Goal: Transaction & Acquisition: Purchase product/service

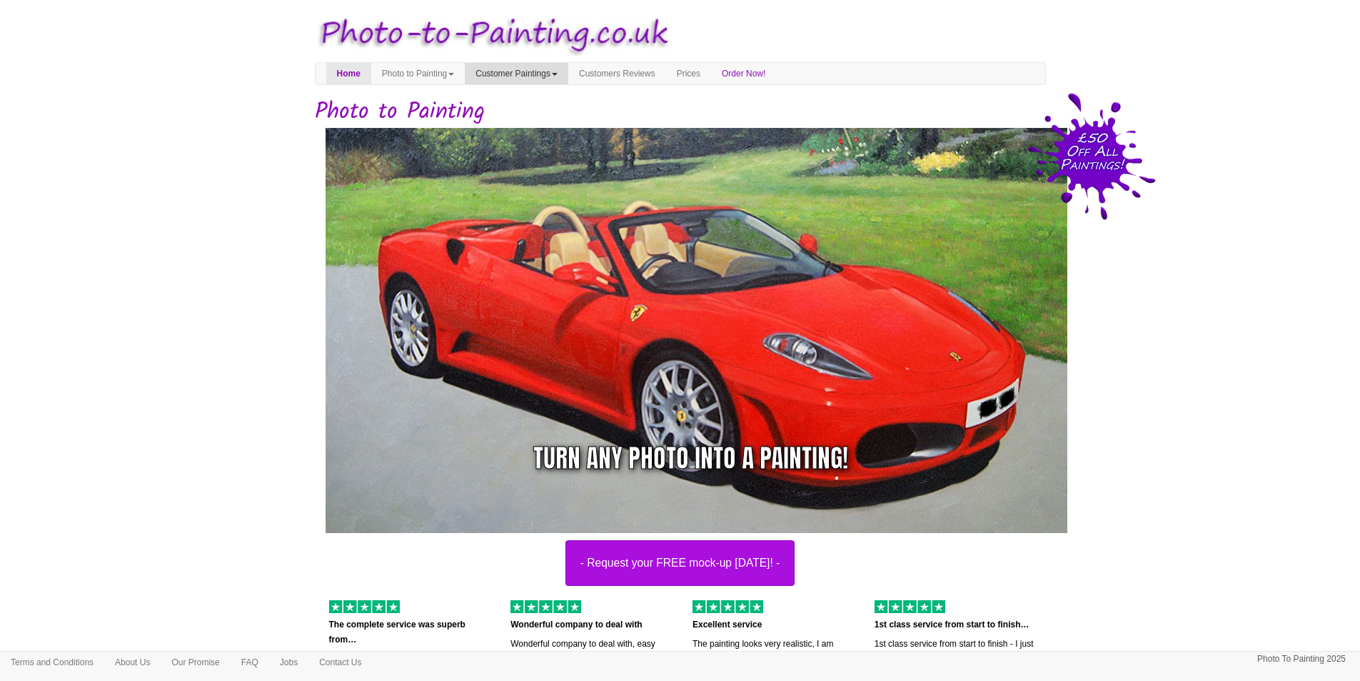
click at [524, 74] on link "Customer Paintings" at bounding box center [517, 73] width 104 height 21
click at [536, 94] on link "Customer Paintings" at bounding box center [522, 98] width 113 height 19
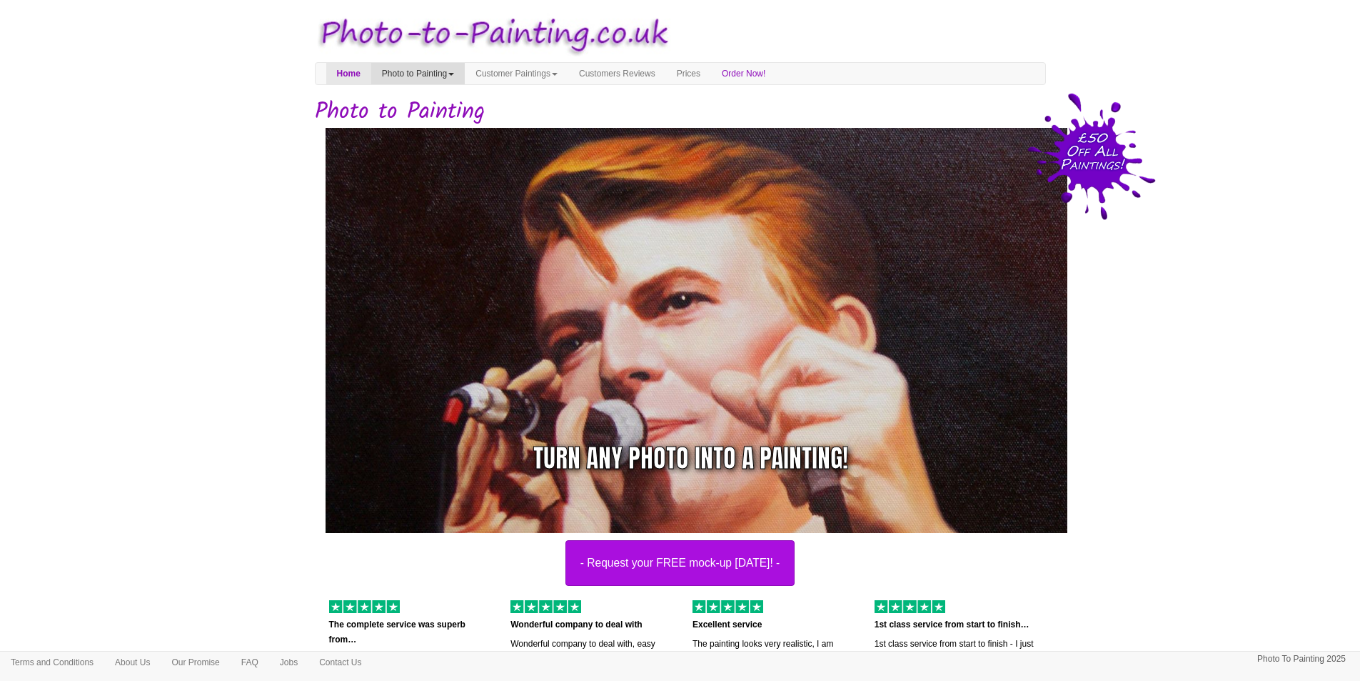
click at [465, 73] on link "Photo to Painting" at bounding box center [418, 73] width 94 height 21
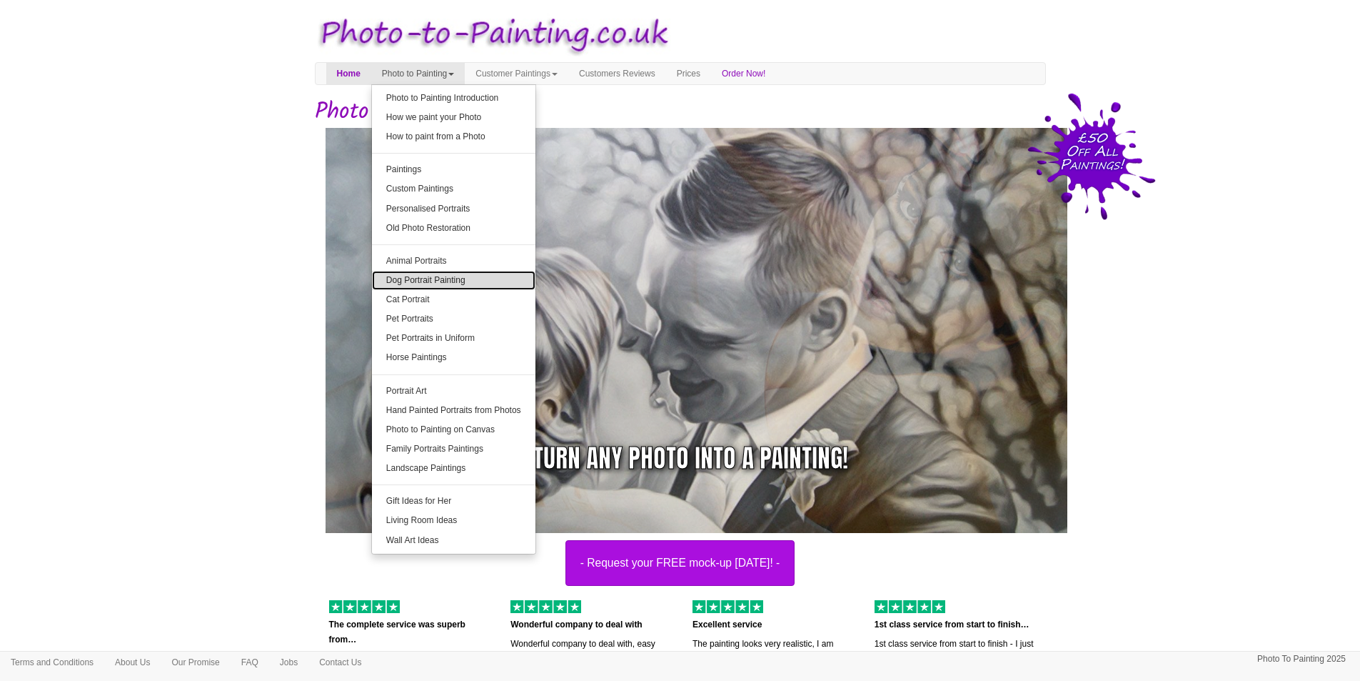
click at [454, 280] on link "Dog Portrait Painting" at bounding box center [454, 280] width 164 height 19
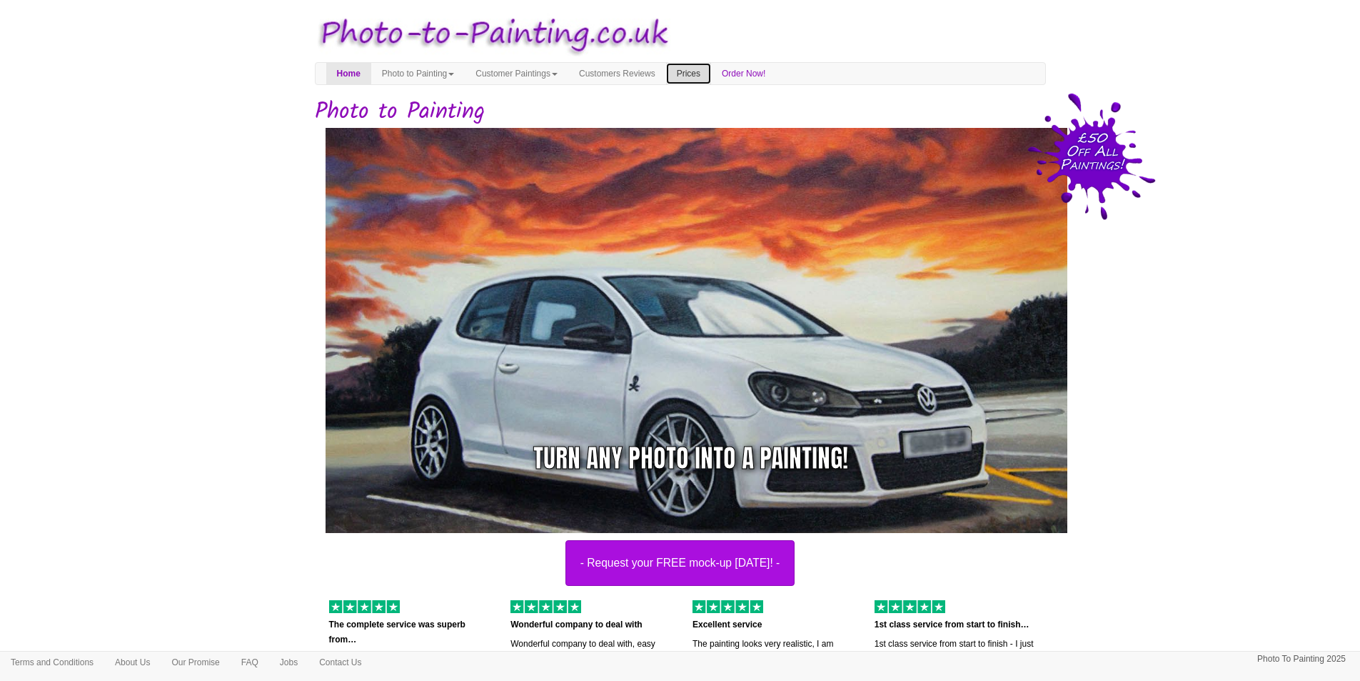
click at [711, 73] on link "Prices" at bounding box center [688, 73] width 45 height 21
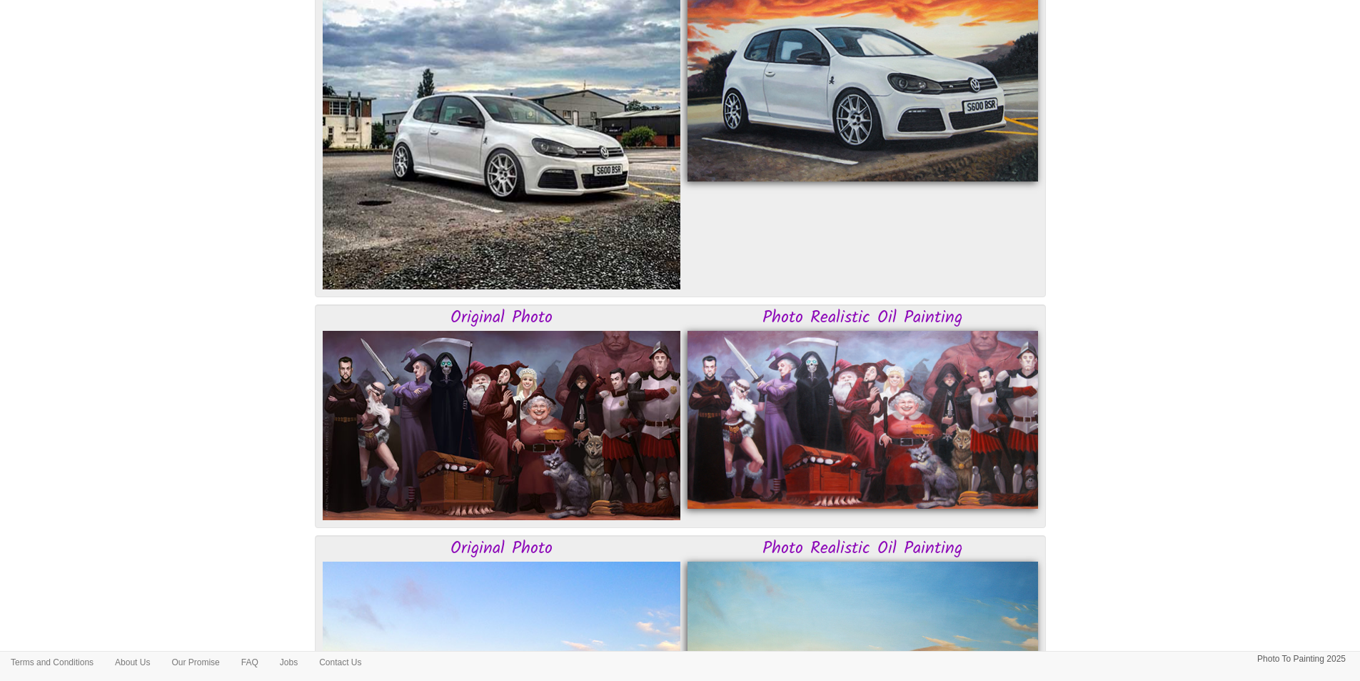
scroll to position [2617, 0]
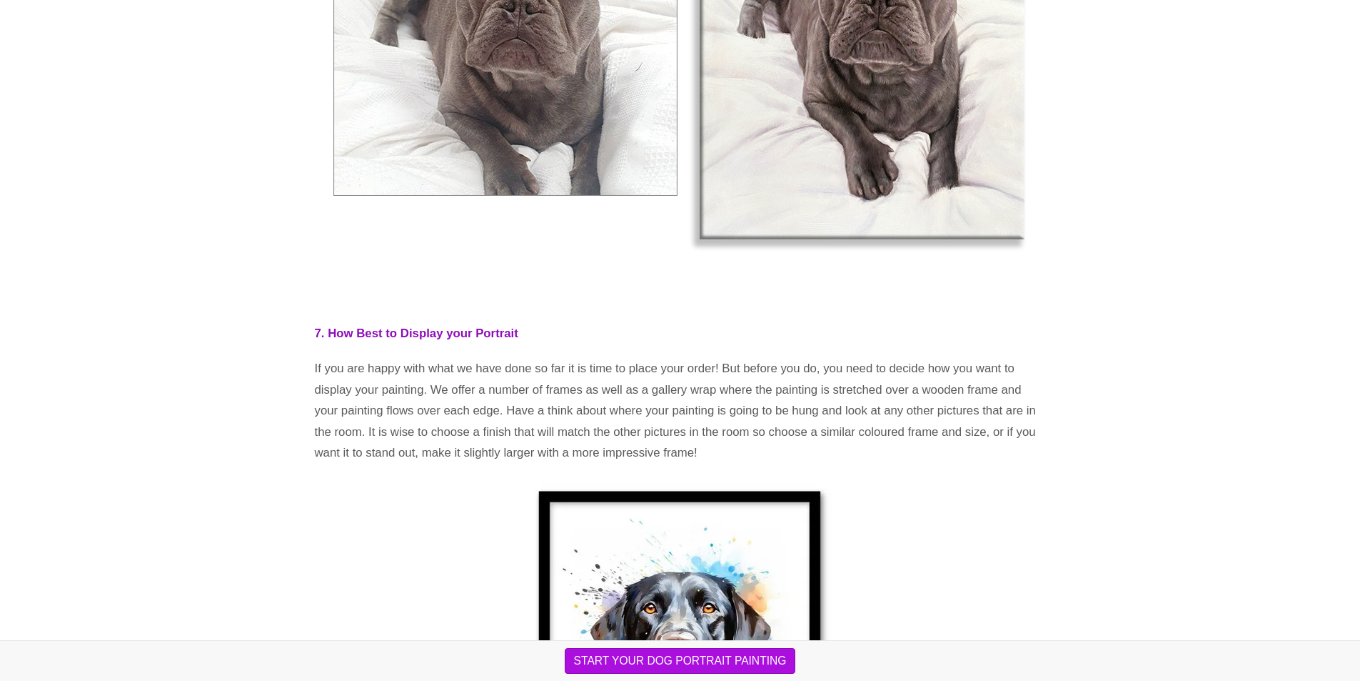
scroll to position [5342, 0]
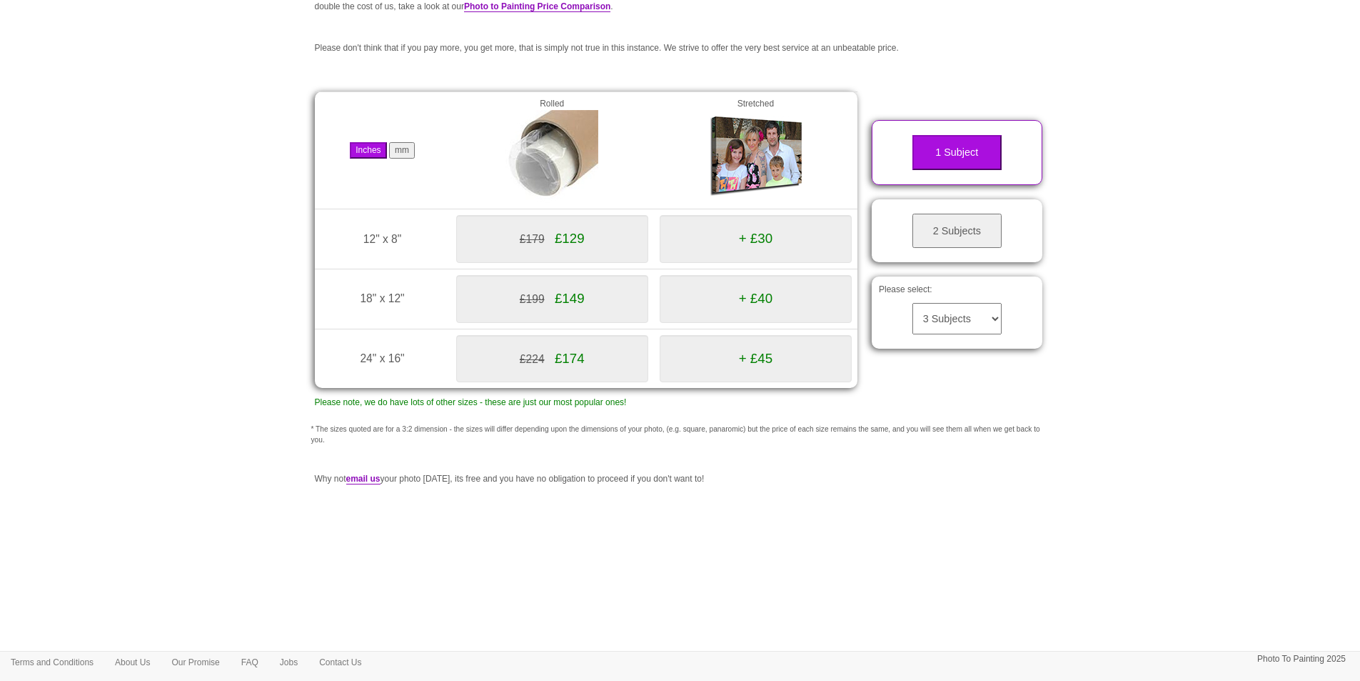
scroll to position [151, 0]
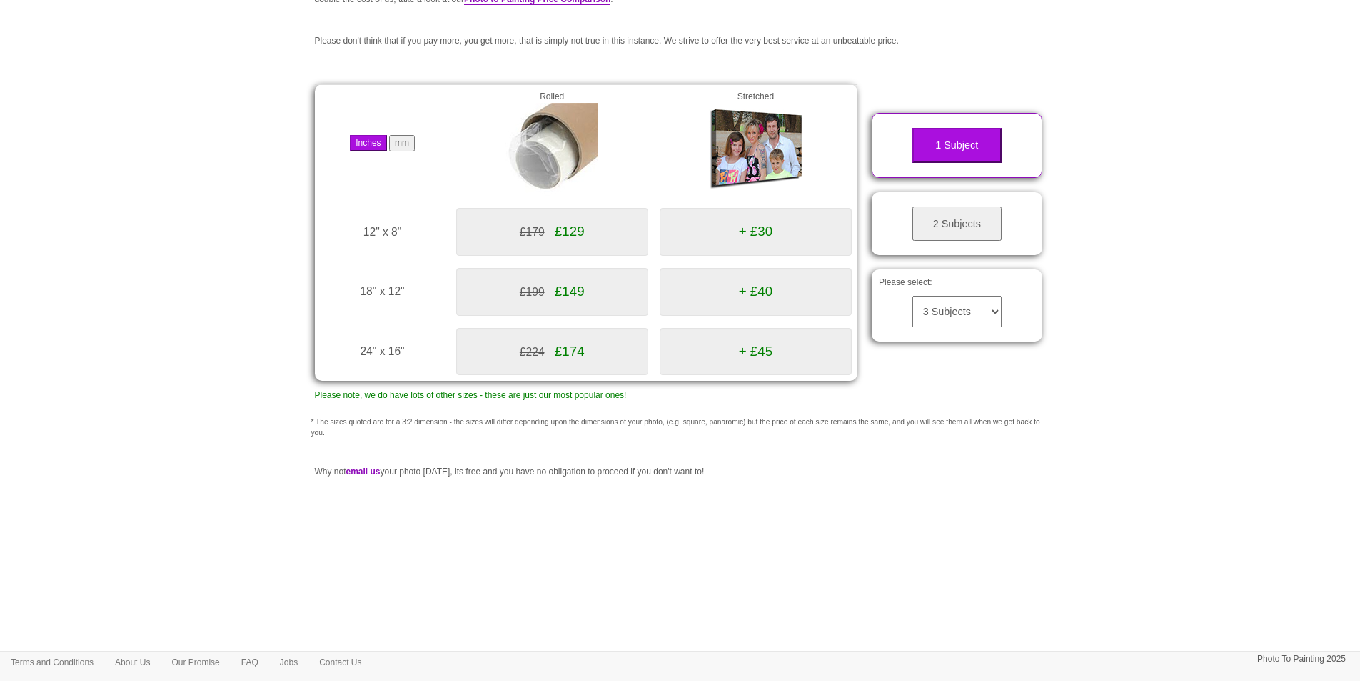
click at [701, 287] on div "+ £40" at bounding box center [756, 292] width 192 height 48
click at [733, 145] on img at bounding box center [755, 149] width 93 height 93
